Goal: Check status: Check status

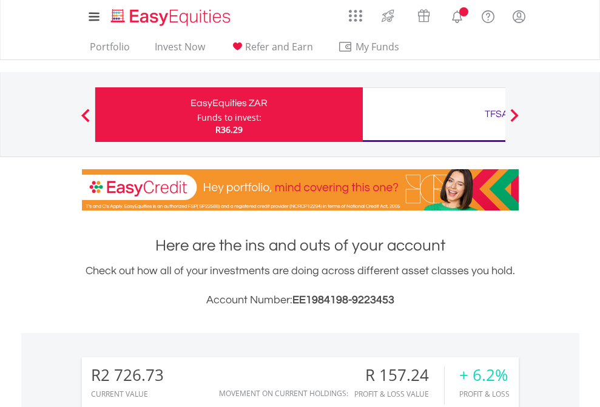
scroll to position [116, 190]
click at [197, 115] on div "Funds to invest:" at bounding box center [229, 118] width 64 height 12
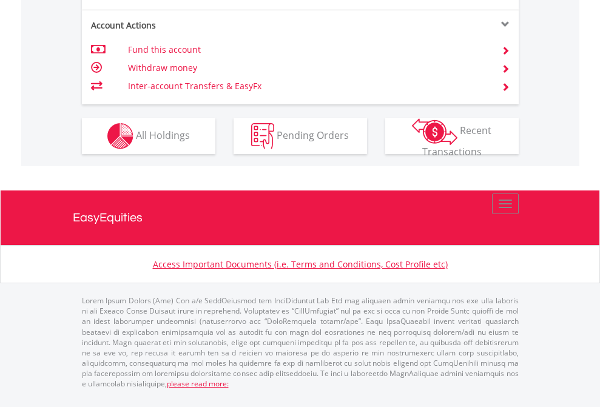
scroll to position [1235, 0]
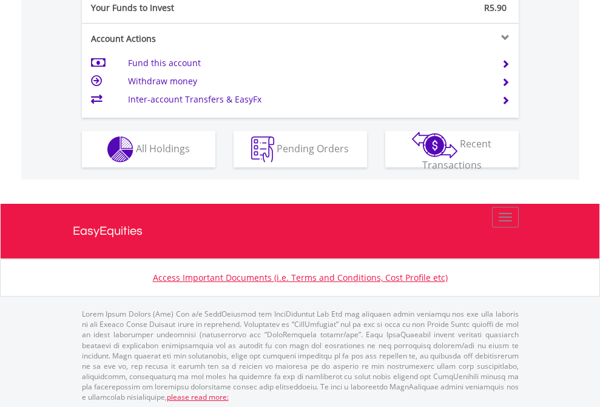
scroll to position [1211, 0]
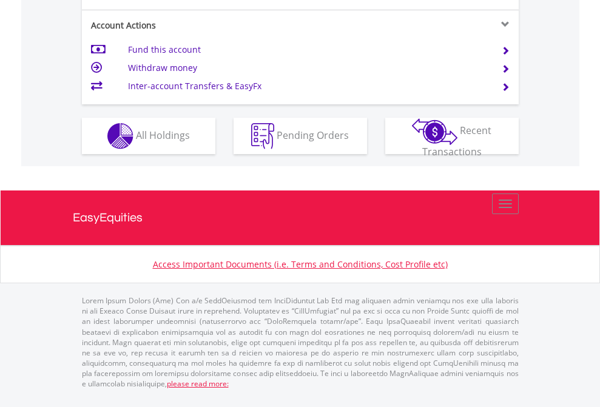
scroll to position [87, 0]
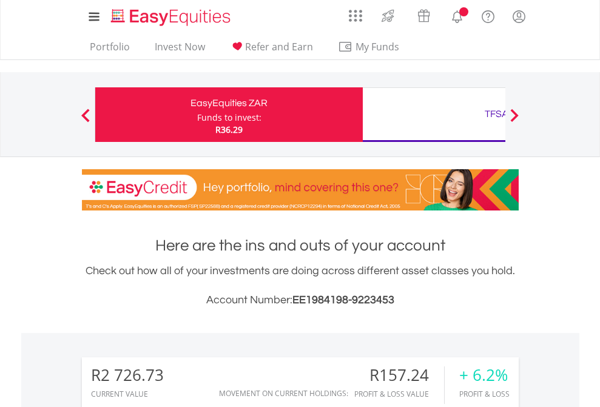
scroll to position [1002, 0]
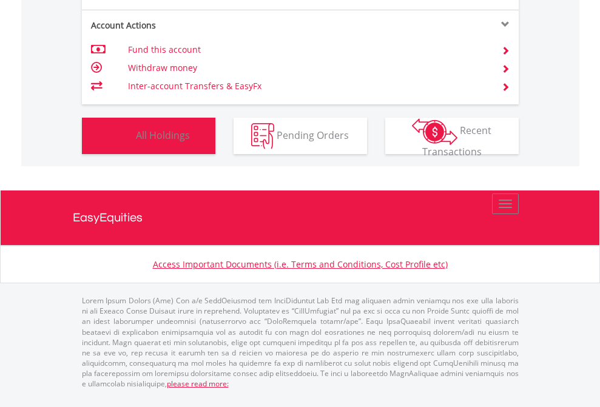
scroll to position [116, 190]
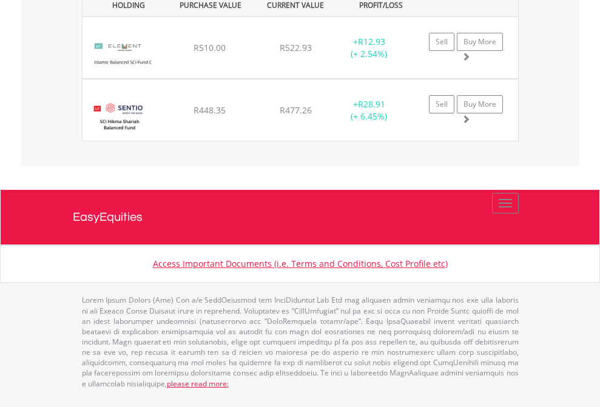
scroll to position [116, 190]
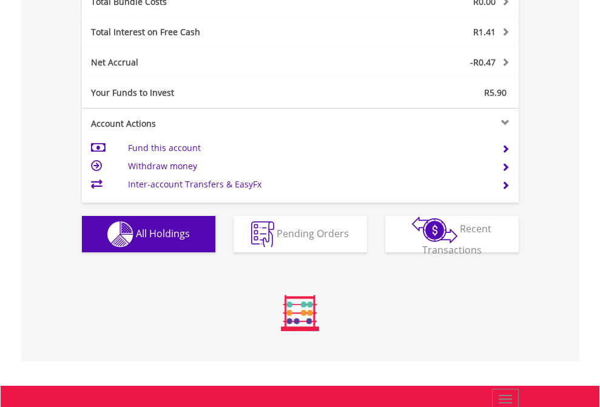
scroll to position [1421, 0]
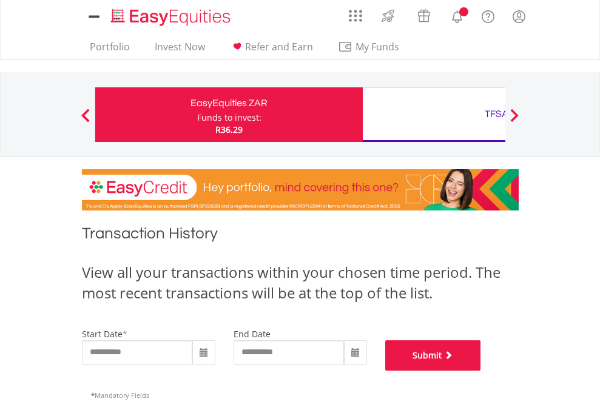
click at [481, 370] on button "Submit" at bounding box center [433, 355] width 96 height 30
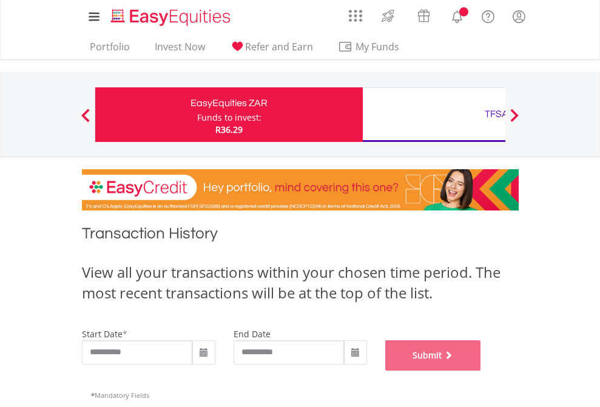
scroll to position [492, 0]
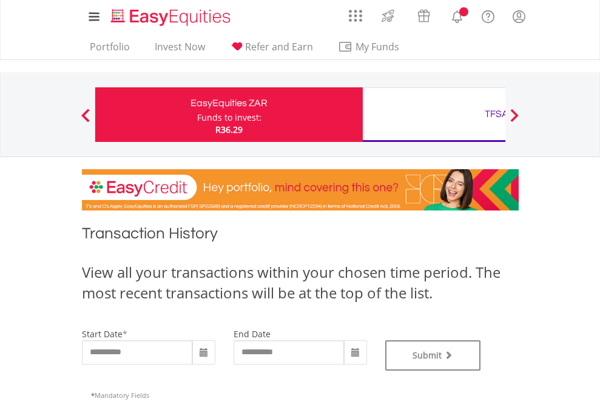
click at [433, 115] on div "TFSA" at bounding box center [496, 113] width 253 height 17
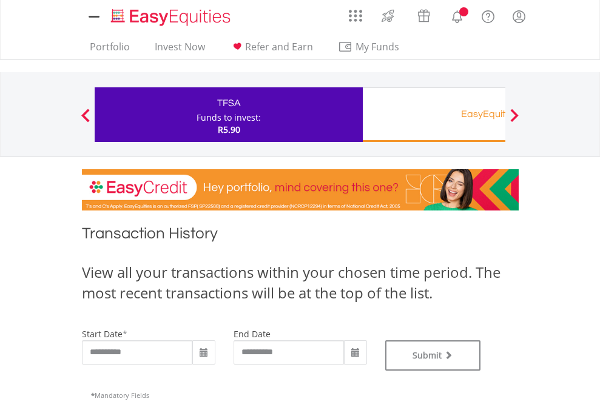
type input "**********"
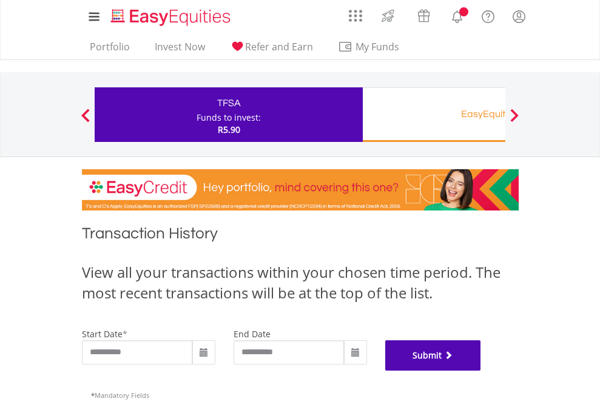
click at [481, 370] on button "Submit" at bounding box center [433, 355] width 96 height 30
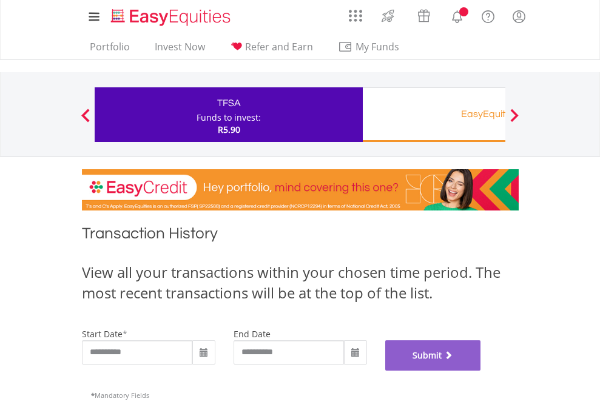
scroll to position [492, 0]
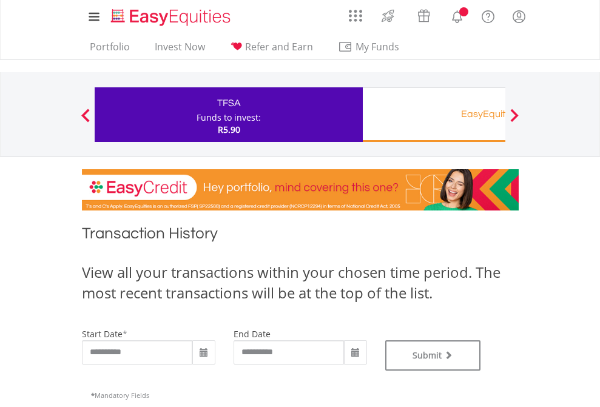
click at [196, 115] on div "Funds to invest:" at bounding box center [228, 118] width 64 height 12
type input "**********"
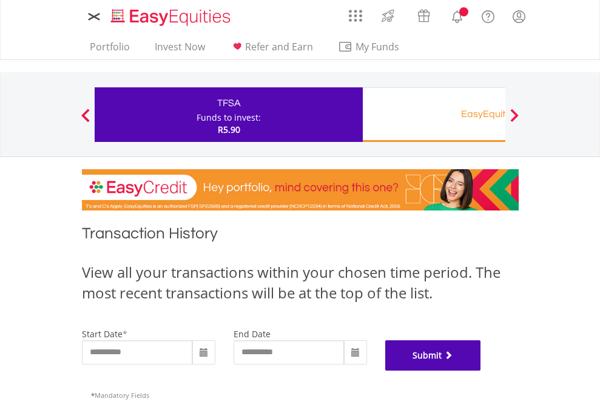
click at [481, 370] on button "Submit" at bounding box center [433, 355] width 96 height 30
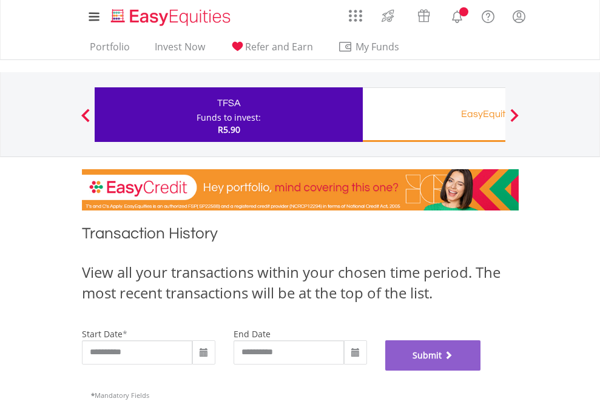
scroll to position [492, 0]
